Goal: Navigation & Orientation: Go to known website

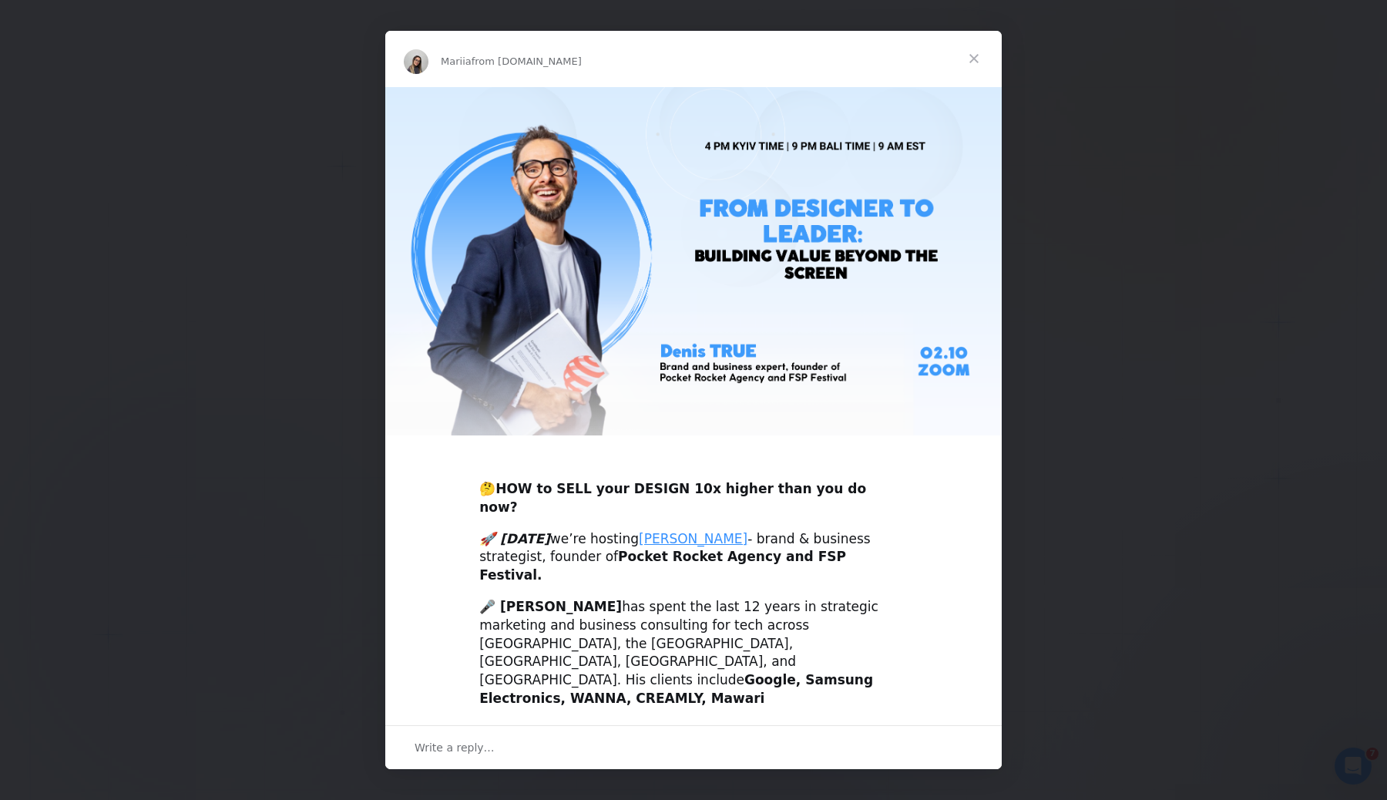
click at [984, 62] on span "Close" at bounding box center [973, 58] width 55 height 55
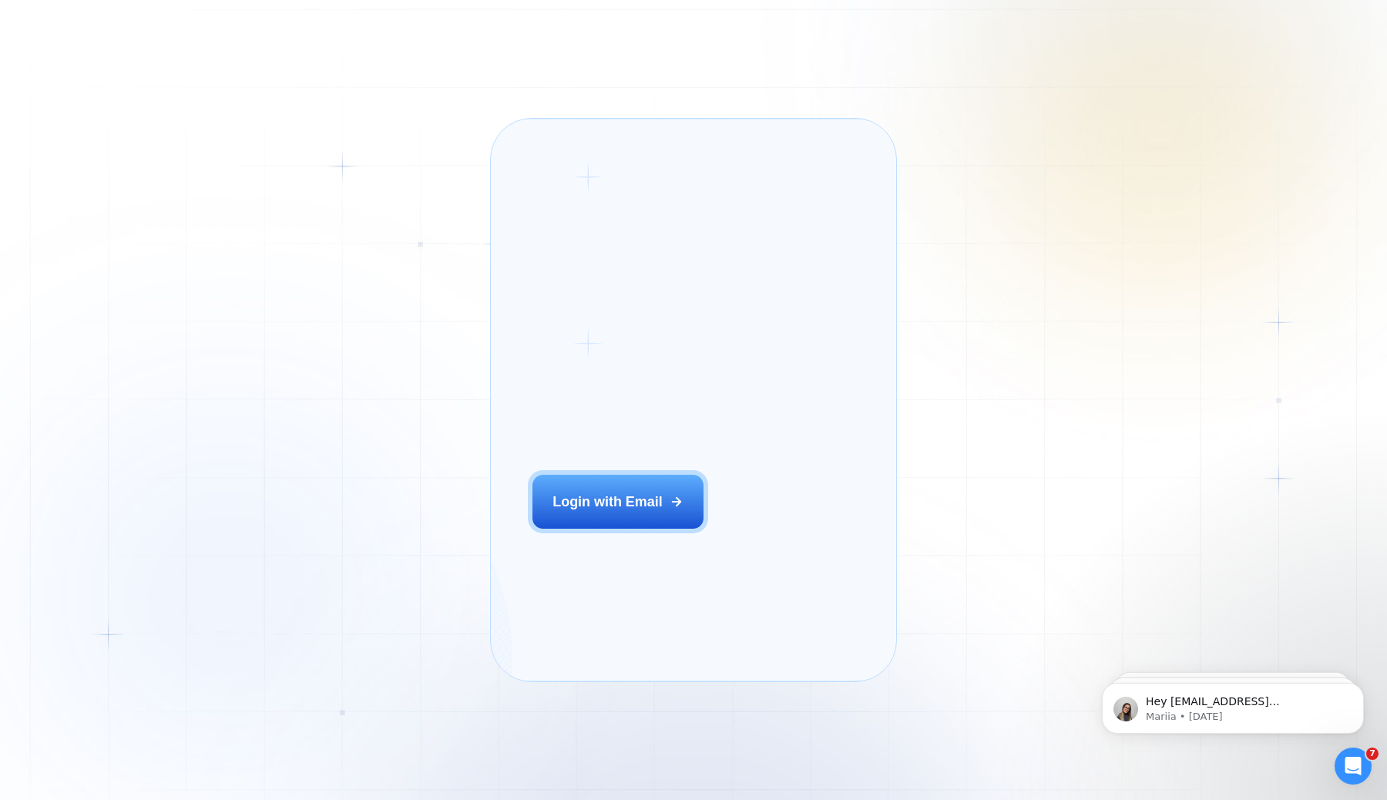
drag, startPoint x: 1148, startPoint y: 86, endPoint x: 1101, endPoint y: 116, distance: 56.2
click at [1147, 86] on div "Login ‍ Welcome to GigRadar. AI Business Manager for Agencies Login with Email …" at bounding box center [693, 400] width 1387 height 800
click at [613, 499] on div "Login ‍ Welcome to GigRadar. AI Business Manager for Agencies Login with Email" at bounding box center [641, 399] width 258 height 520
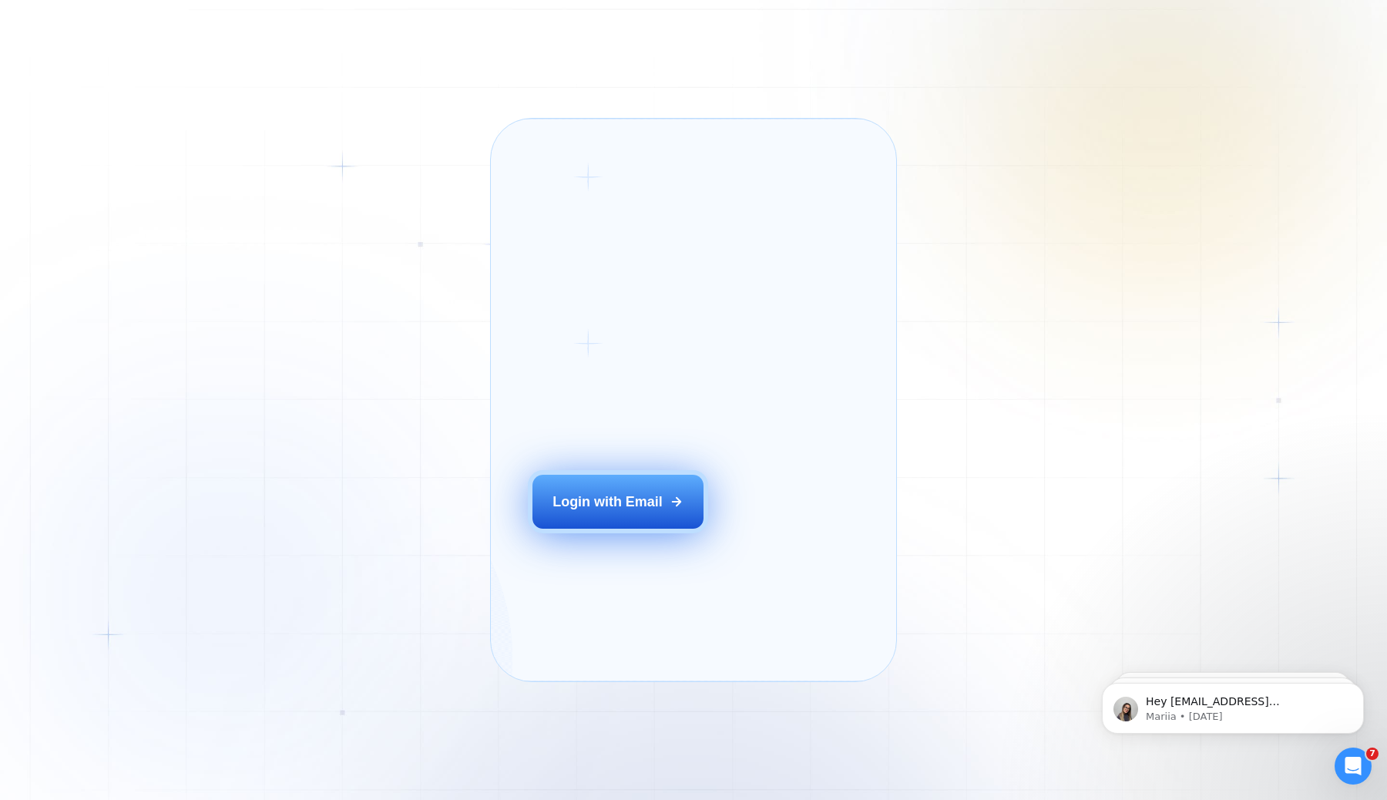
click at [611, 529] on button "Login with Email" at bounding box center [619, 502] width 172 height 54
